Goal: Transaction & Acquisition: Register for event/course

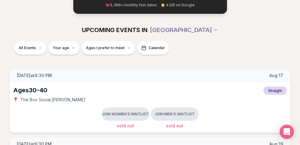
scroll to position [64, 0]
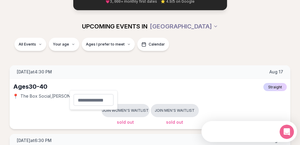
scroll to position [0, 0]
type input "**"
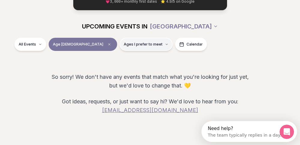
click at [173, 51] on button "Ages I prefer to meet" at bounding box center [146, 44] width 53 height 13
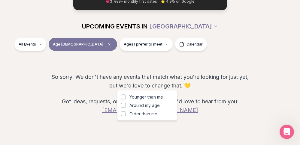
click at [126, 100] on button "Younger than me" at bounding box center [123, 97] width 5 height 5
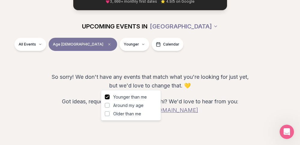
click at [110, 108] on button "Around my age" at bounding box center [107, 105] width 5 height 5
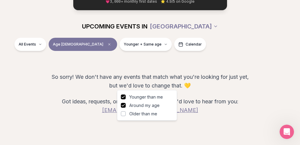
click at [126, 117] on button "Older than me" at bounding box center [123, 114] width 5 height 5
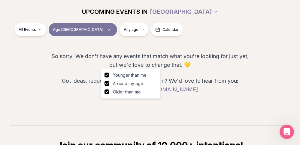
scroll to position [89, 0]
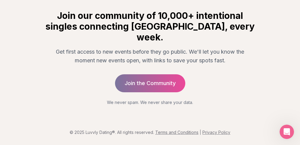
scroll to position [398, 0]
click at [195, 100] on p "We never spam. We never share your data." at bounding box center [149, 103] width 211 height 6
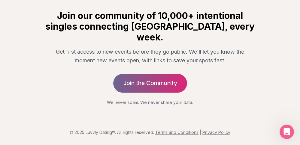
click at [165, 74] on link "Join the Community" at bounding box center [150, 83] width 74 height 19
